Goal: Task Accomplishment & Management: Complete application form

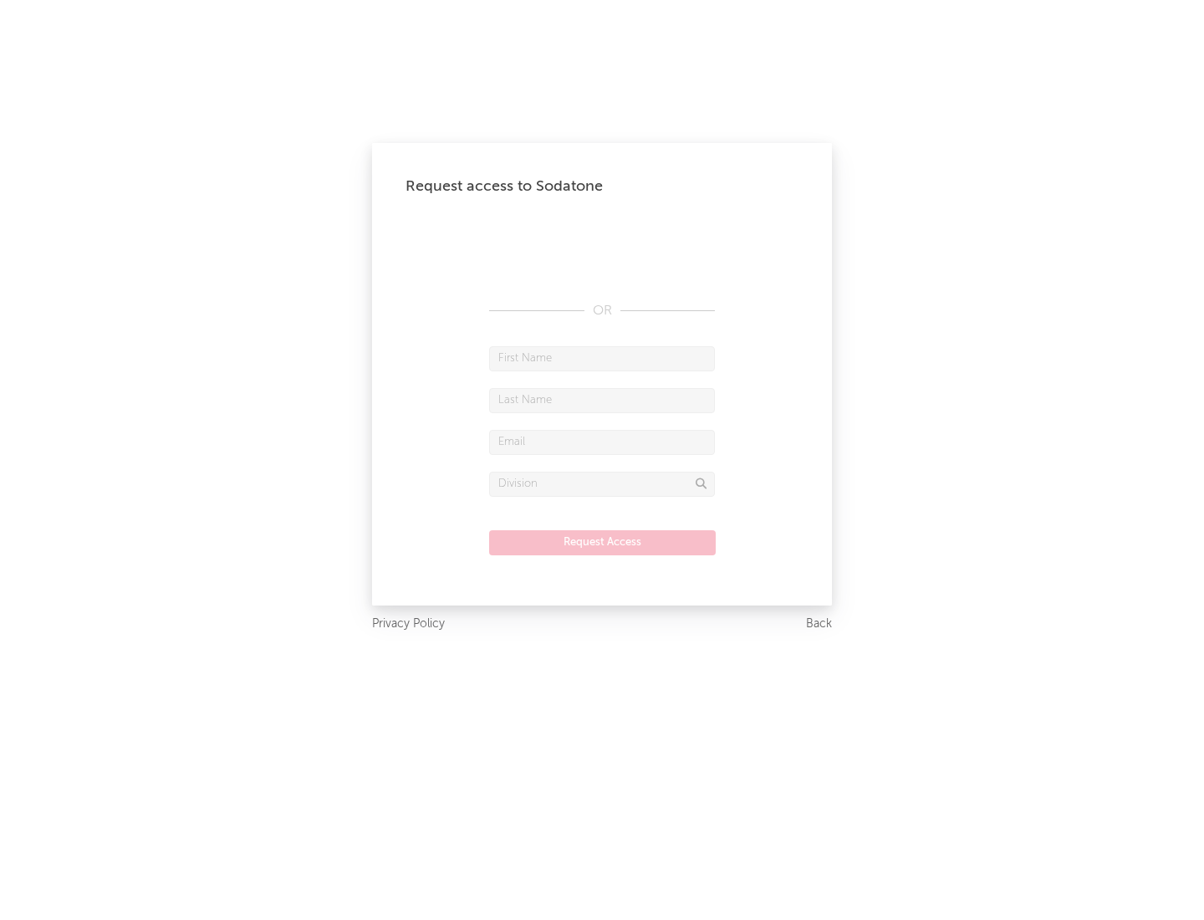
click at [602, 358] on input "text" at bounding box center [602, 358] width 226 height 25
type input "[PERSON_NAME]"
click at [602, 400] on input "text" at bounding box center [602, 400] width 226 height 25
type input "[PERSON_NAME]"
click at [602, 441] on input "text" at bounding box center [602, 442] width 226 height 25
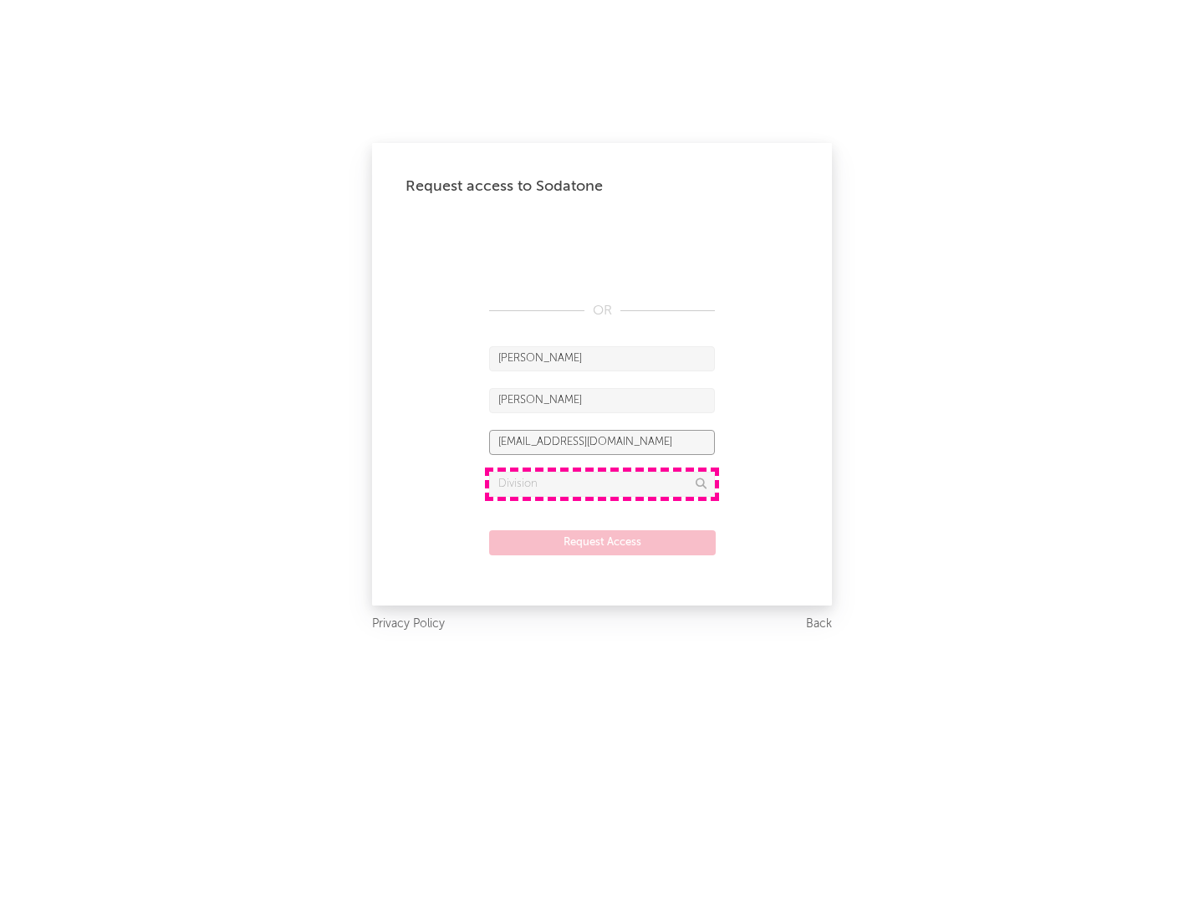
type input "[EMAIL_ADDRESS][DOMAIN_NAME]"
click at [602, 483] on input "text" at bounding box center [602, 484] width 226 height 25
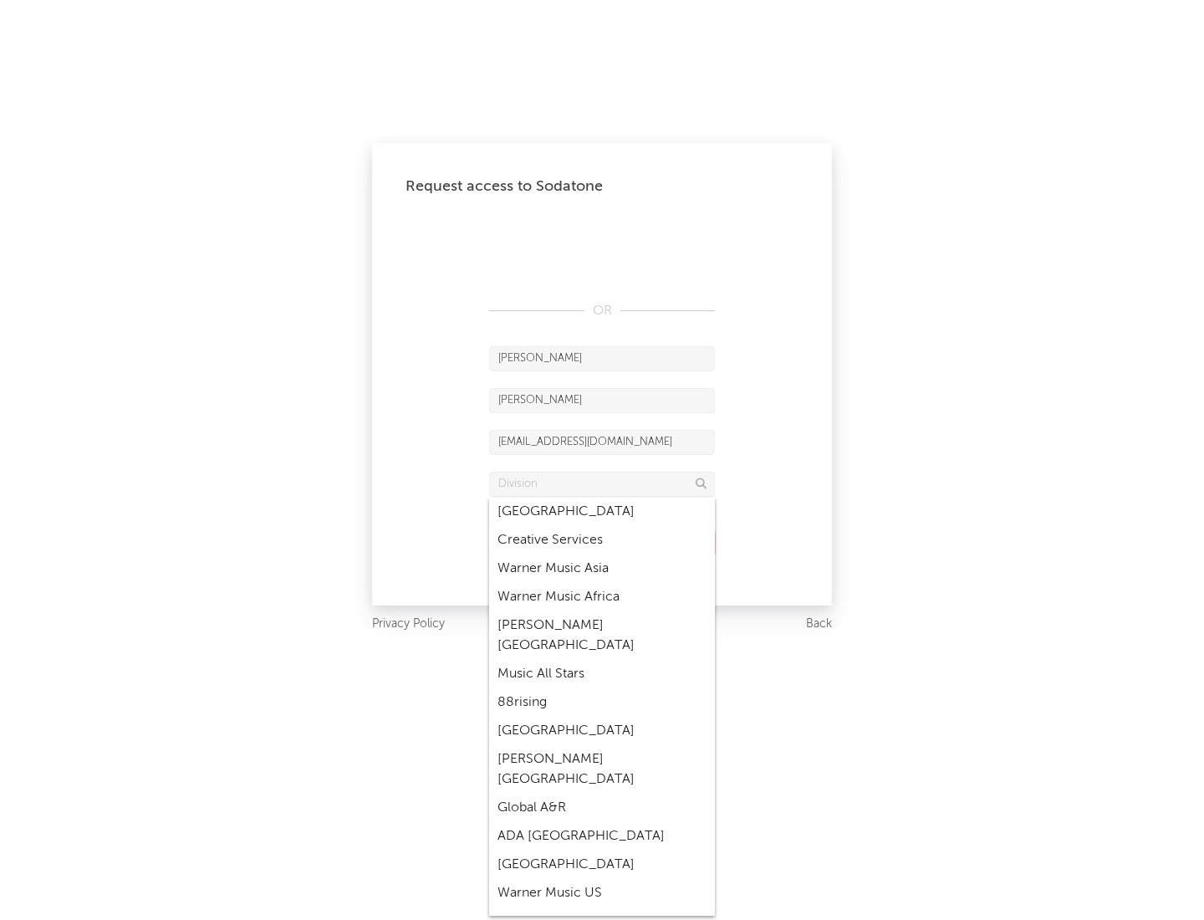
click at [602, 660] on div "Music All Stars" at bounding box center [602, 674] width 226 height 28
type input "Music All Stars"
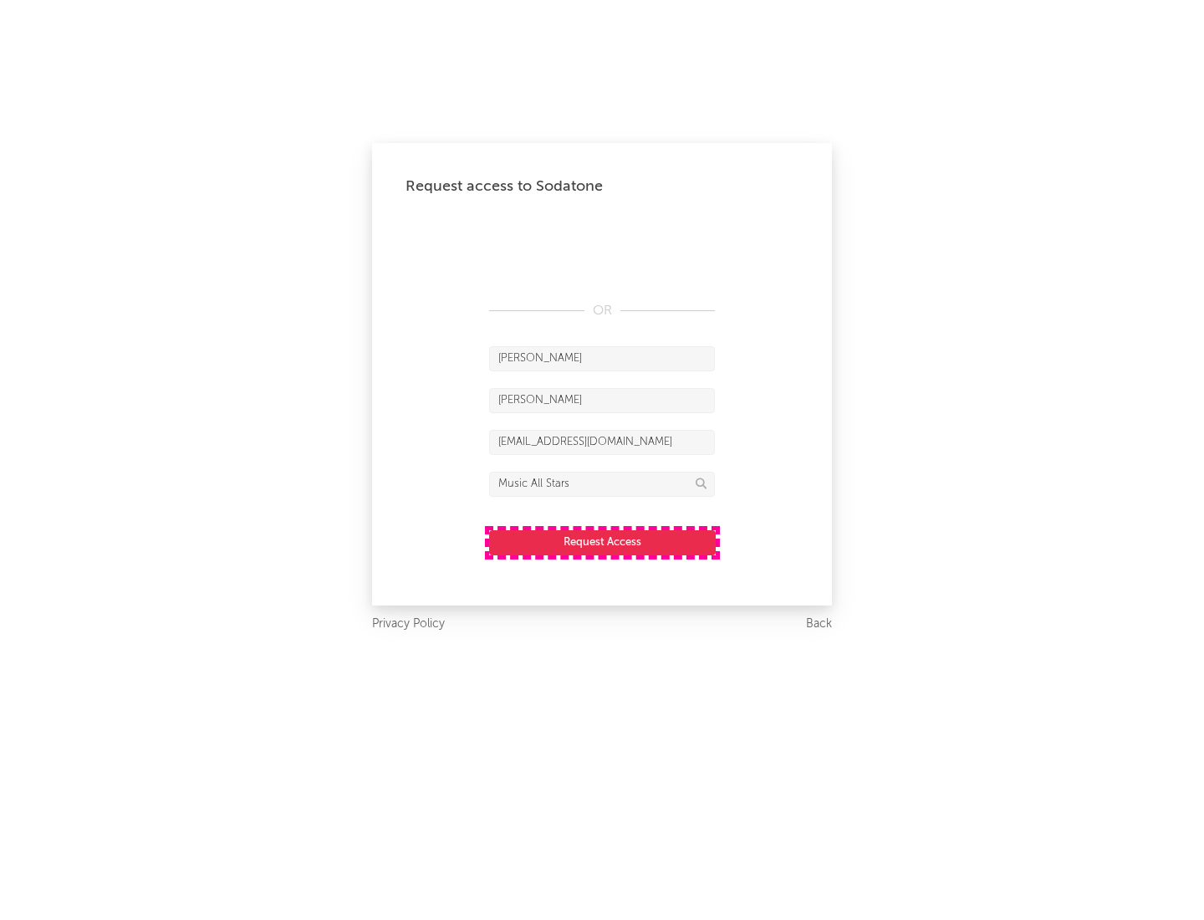
click at [602, 542] on button "Request Access" at bounding box center [602, 542] width 227 height 25
